Goal: Book appointment/travel/reservation

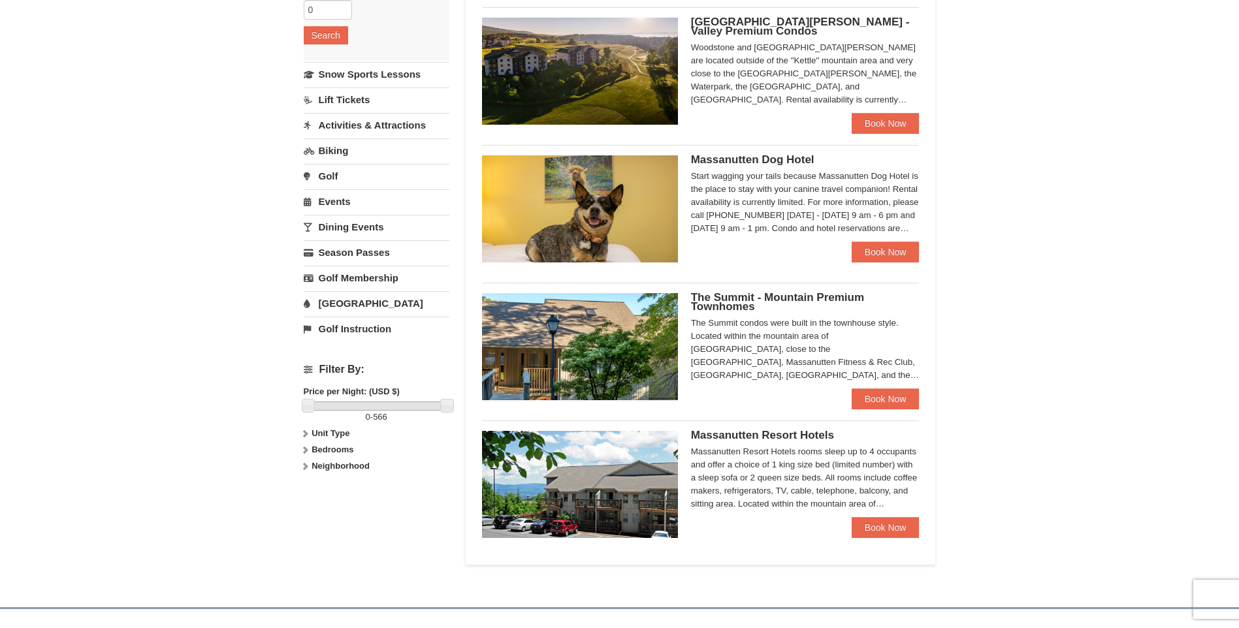
scroll to position [196, 0]
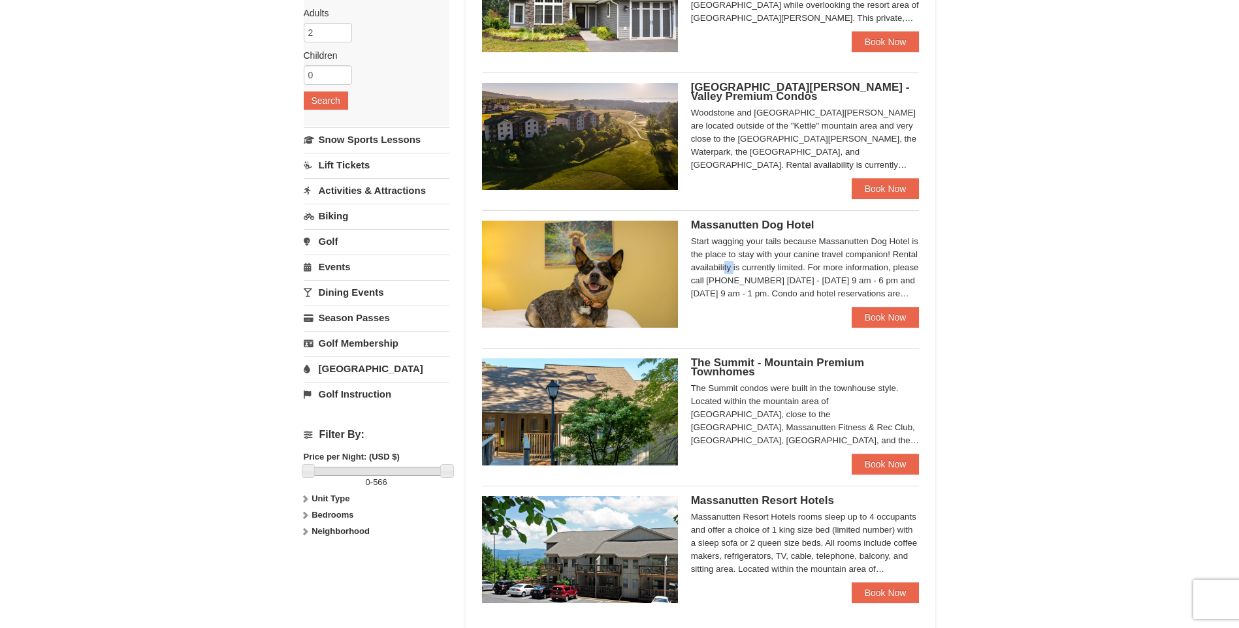
click at [878, 257] on div "Start wagging your tails because Massanutten Dog Hotel is the place to stay wit…" at bounding box center [805, 267] width 229 height 65
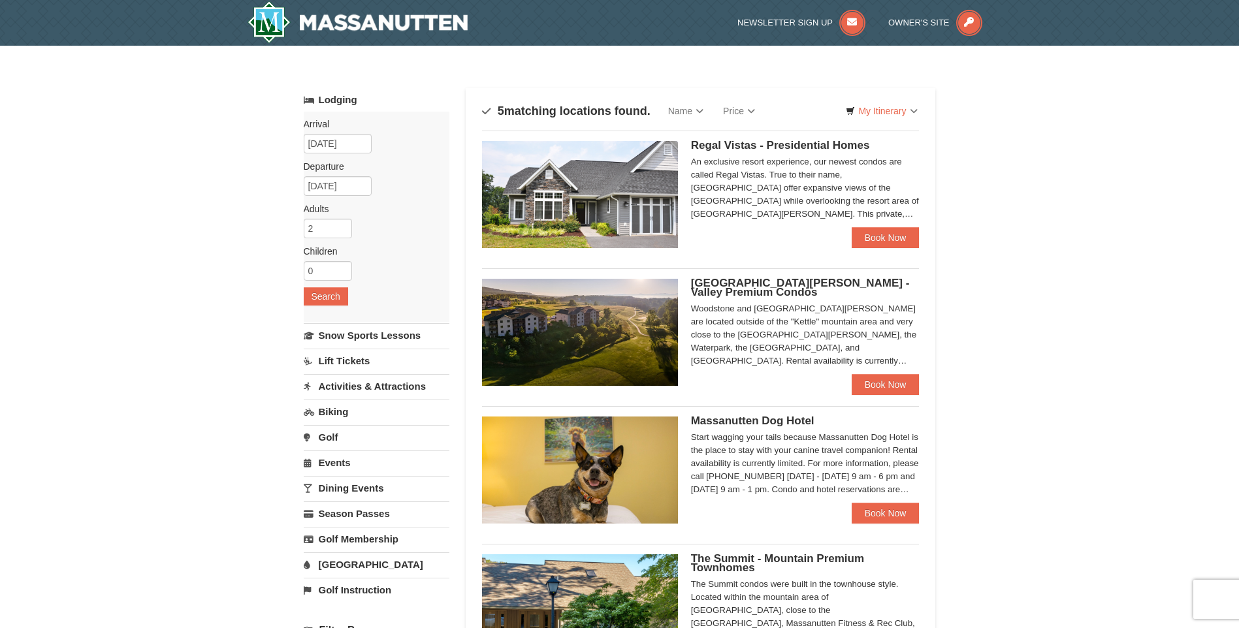
click at [614, 198] on img at bounding box center [580, 194] width 196 height 107
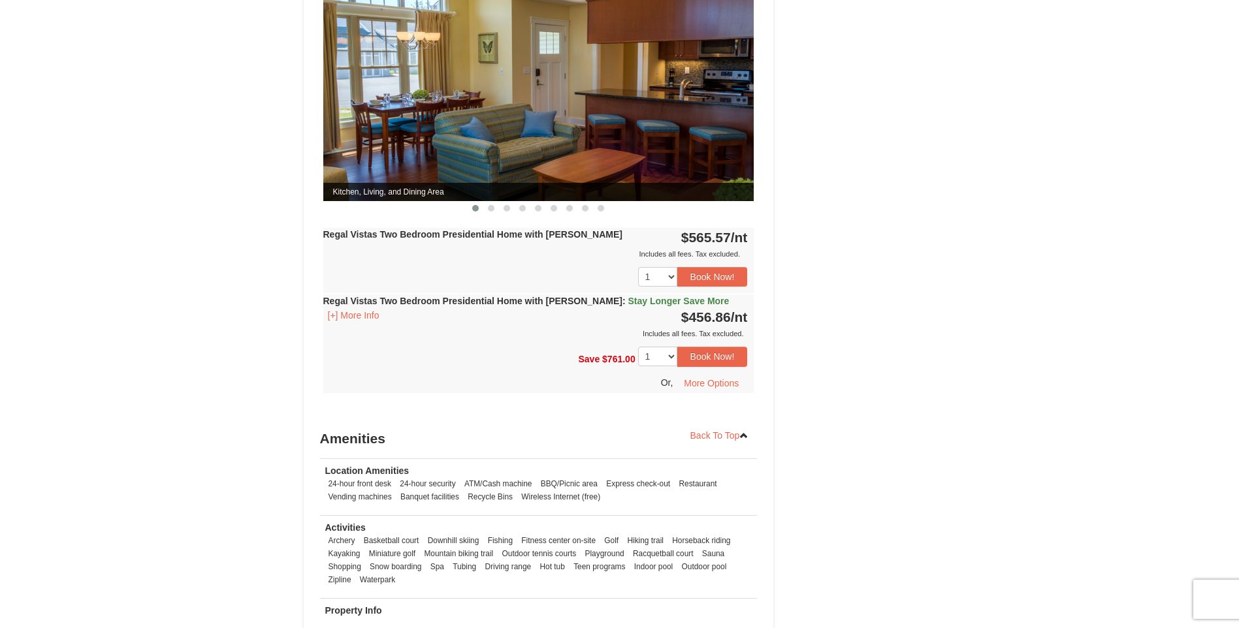
scroll to position [653, 0]
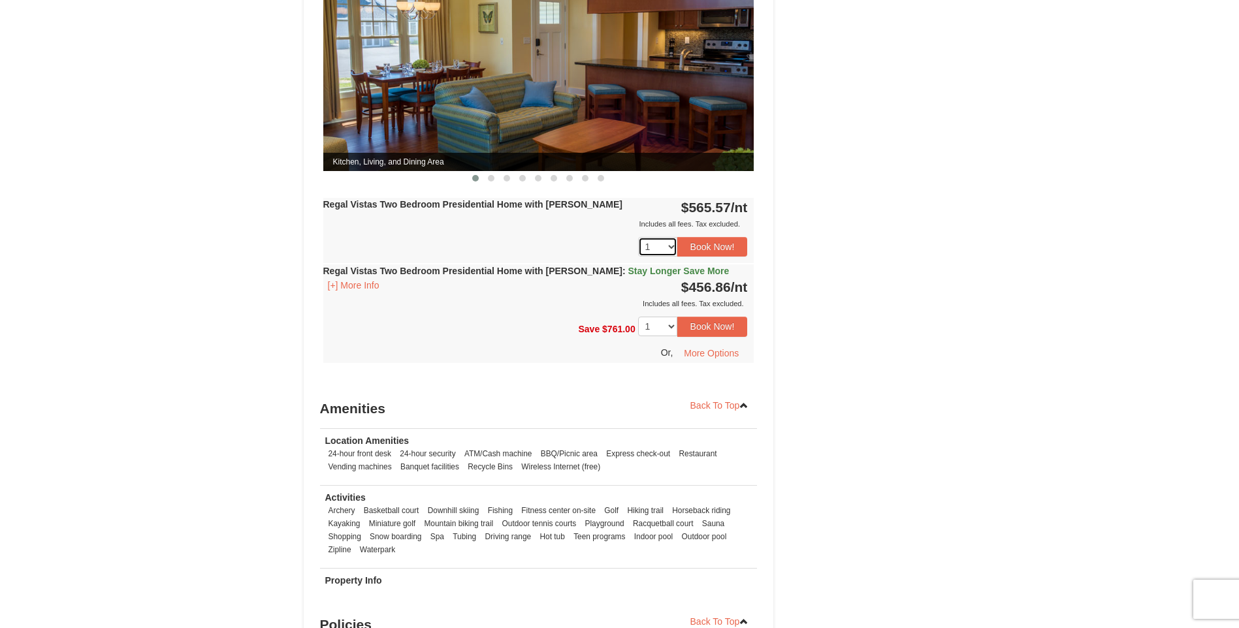
click at [672, 237] on select "1 2" at bounding box center [657, 247] width 39 height 20
click at [573, 232] on div "1 2 Book Now!" at bounding box center [538, 246] width 431 height 33
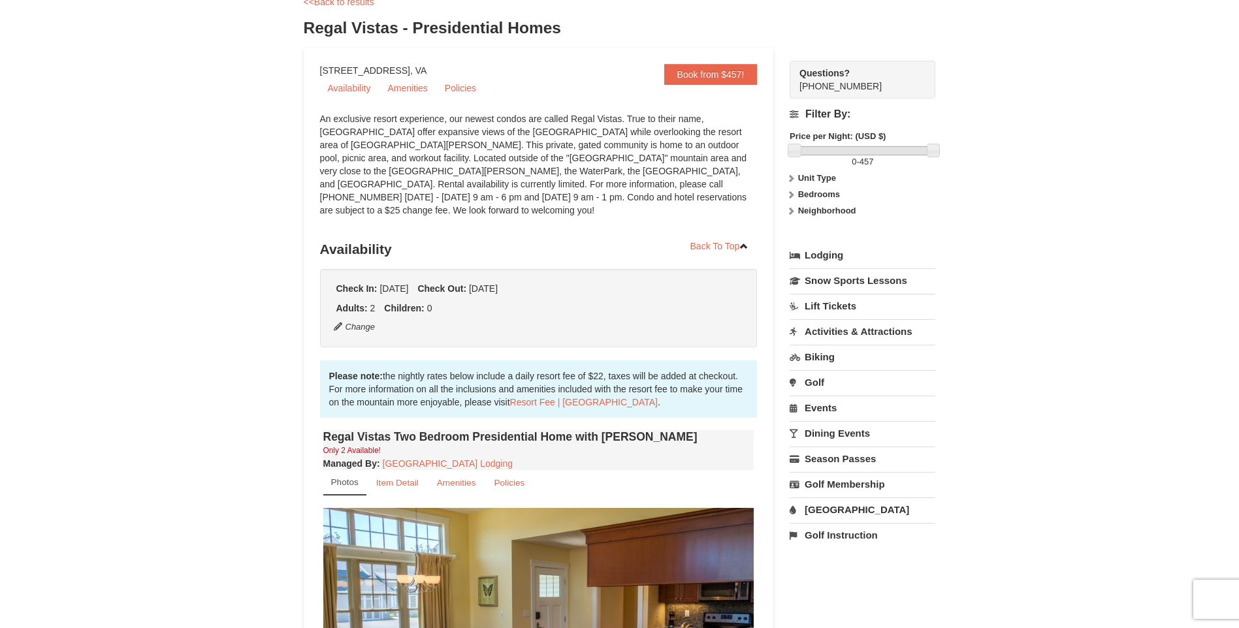
scroll to position [65, 0]
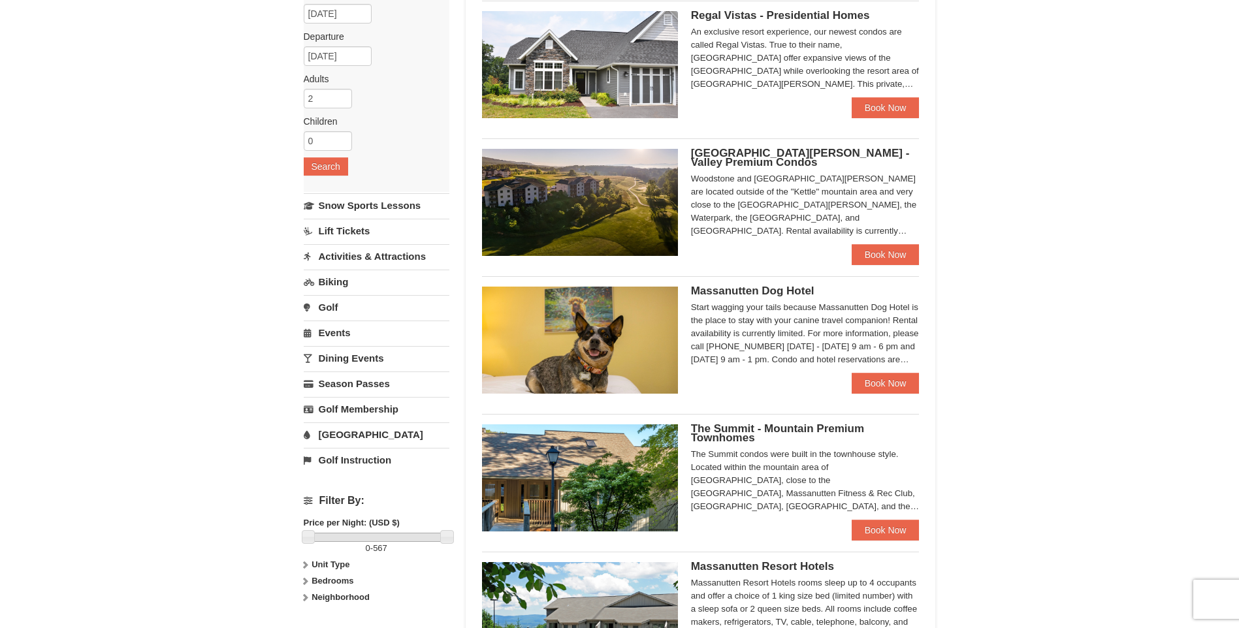
scroll to position [65, 0]
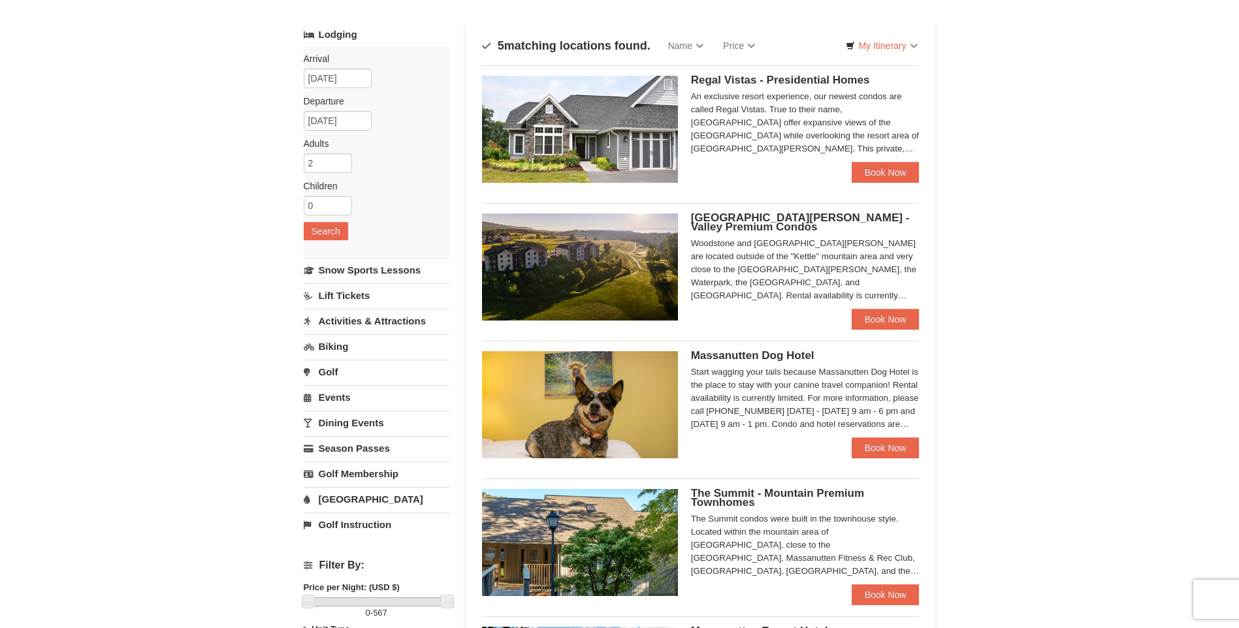
click at [599, 151] on img at bounding box center [580, 129] width 196 height 107
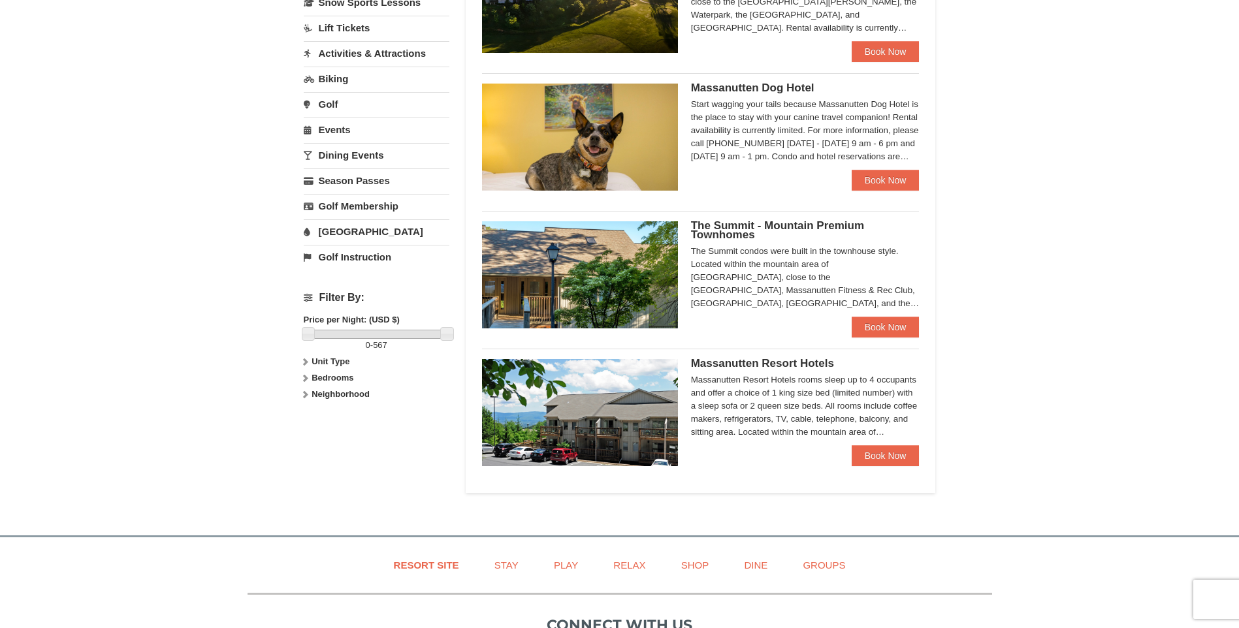
scroll to position [392, 0]
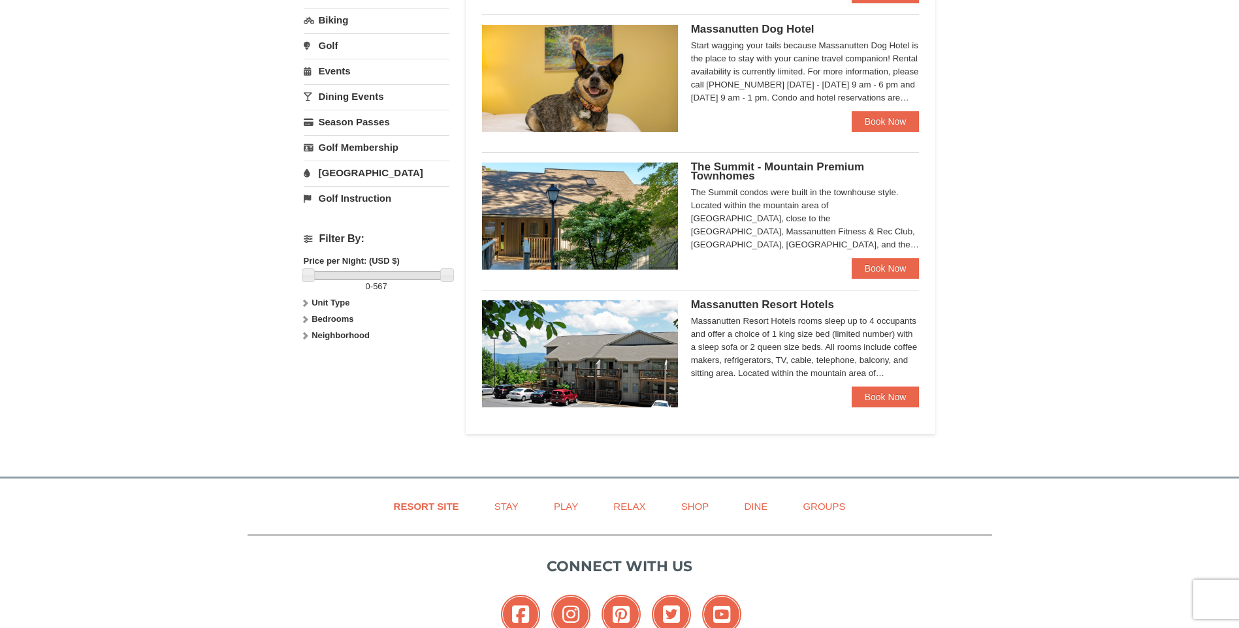
click at [648, 377] on img at bounding box center [580, 353] width 196 height 107
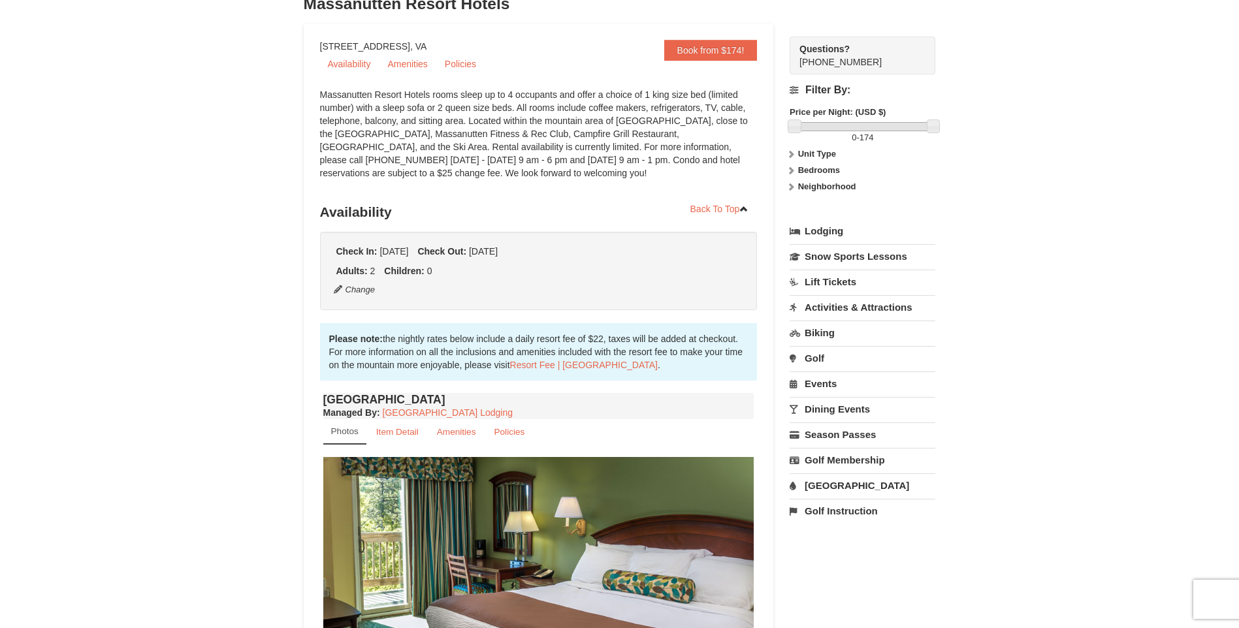
scroll to position [65, 0]
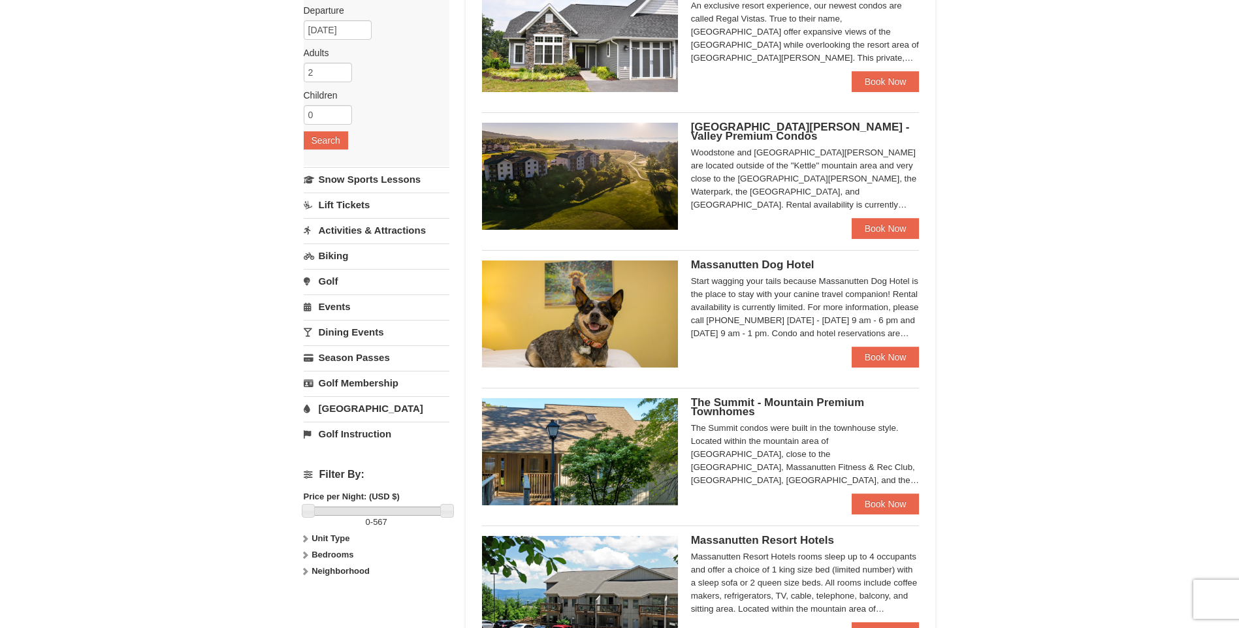
scroll to position [133, 0]
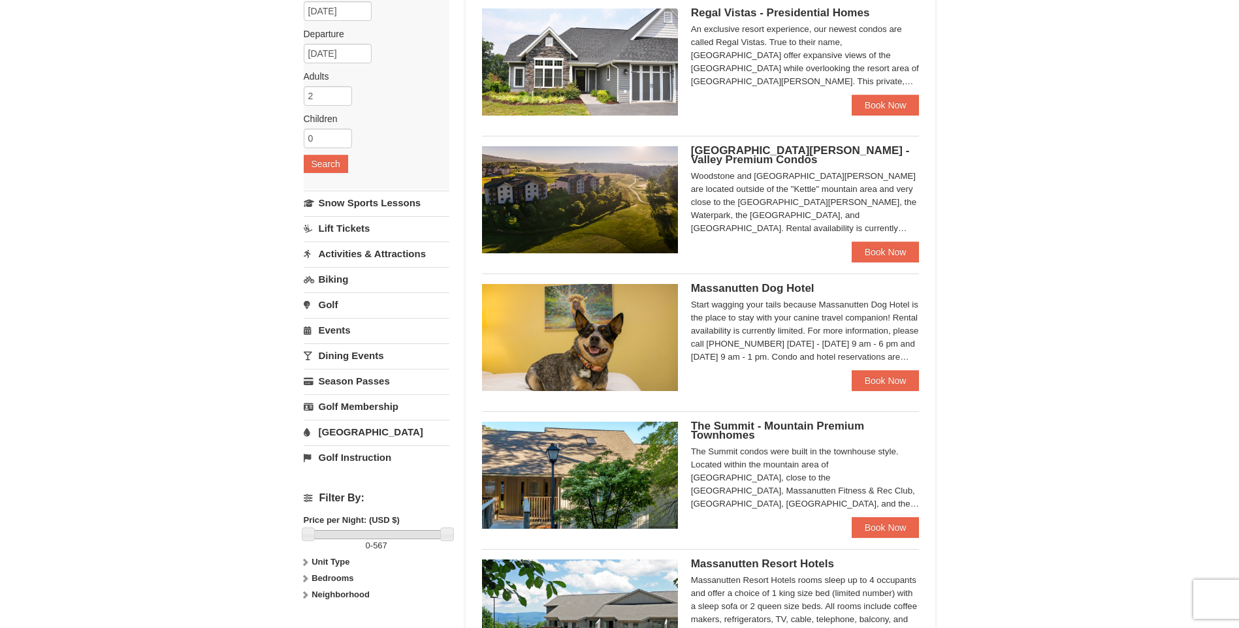
click at [596, 205] on img at bounding box center [580, 199] width 196 height 107
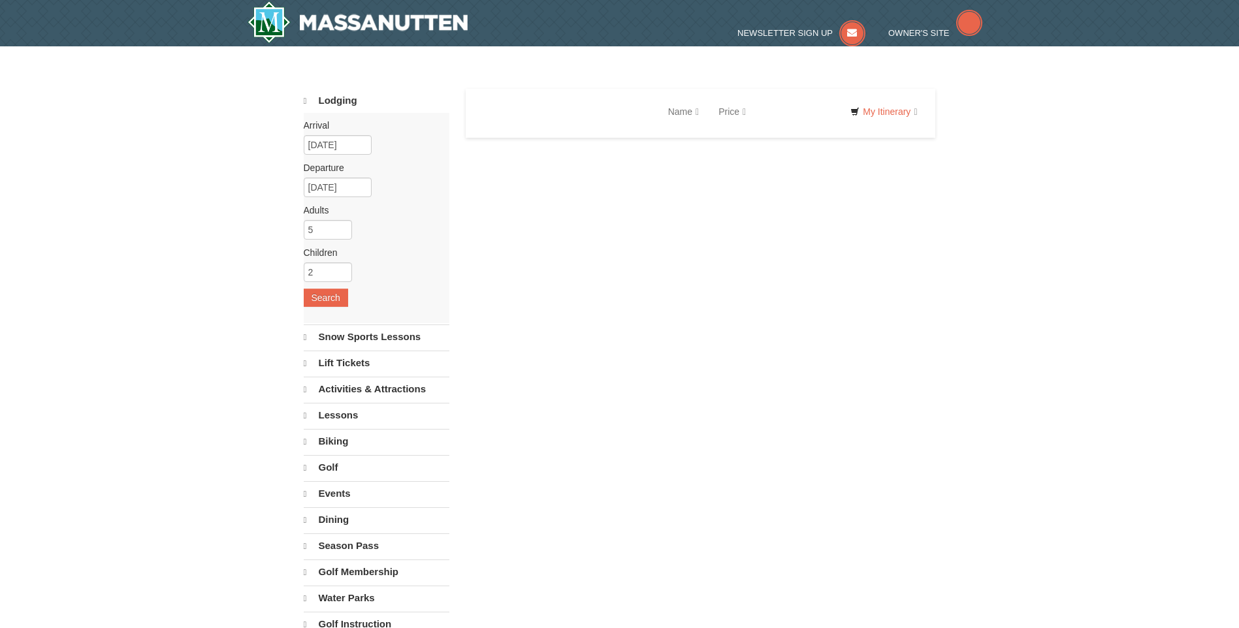
select select "10"
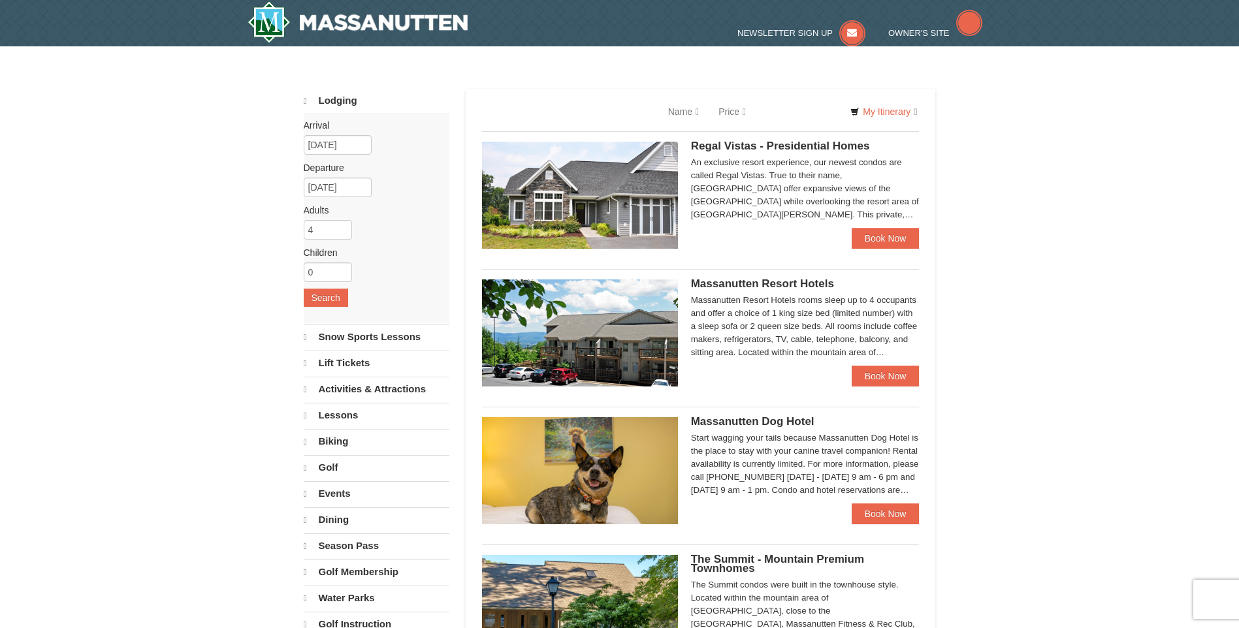
select select "10"
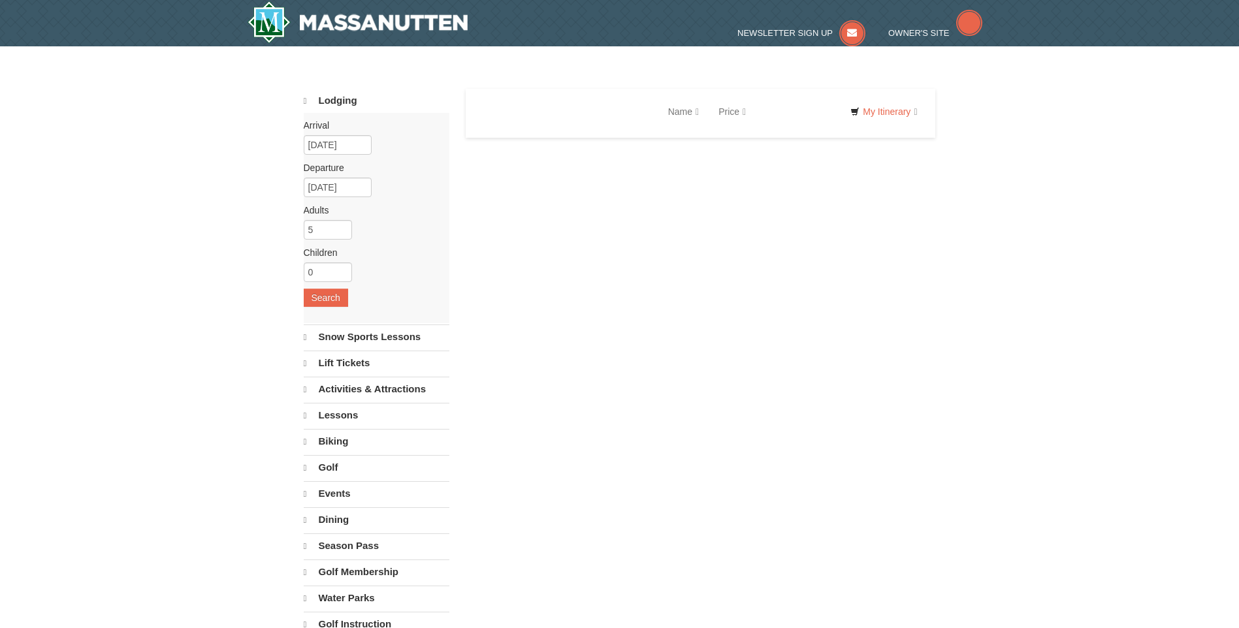
select select "10"
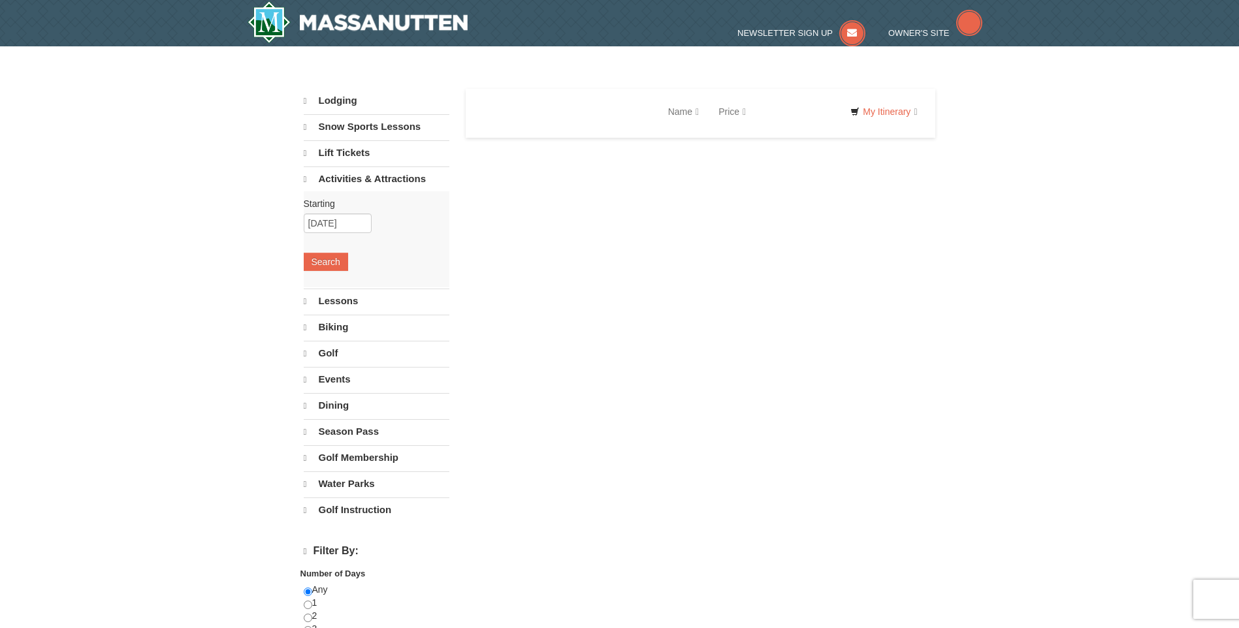
select select "10"
